Goal: Navigation & Orientation: Find specific page/section

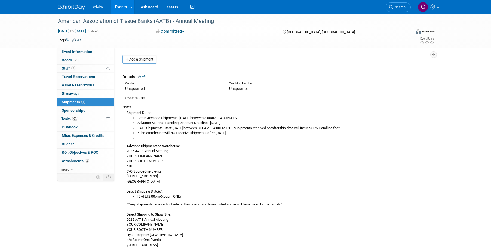
click at [121, 7] on link "Events" at bounding box center [121, 7] width 20 height 14
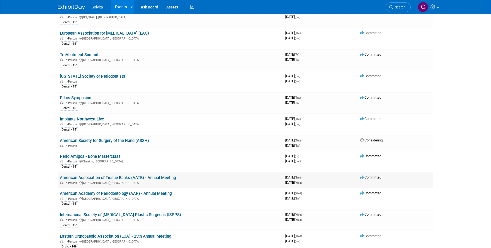
scroll to position [54, 0]
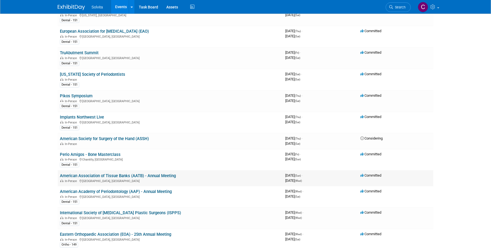
click at [153, 175] on link "American Association of Tissue Banks (AATB) - Annual Meeting" at bounding box center [118, 175] width 116 height 5
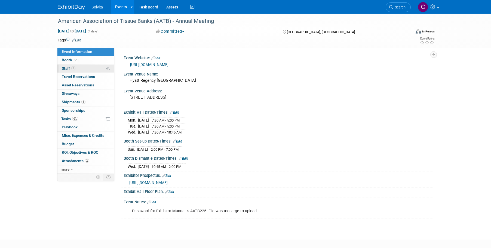
click at [68, 69] on span "Staff 3" at bounding box center [69, 68] width 14 height 4
